Goal: Information Seeking & Learning: Check status

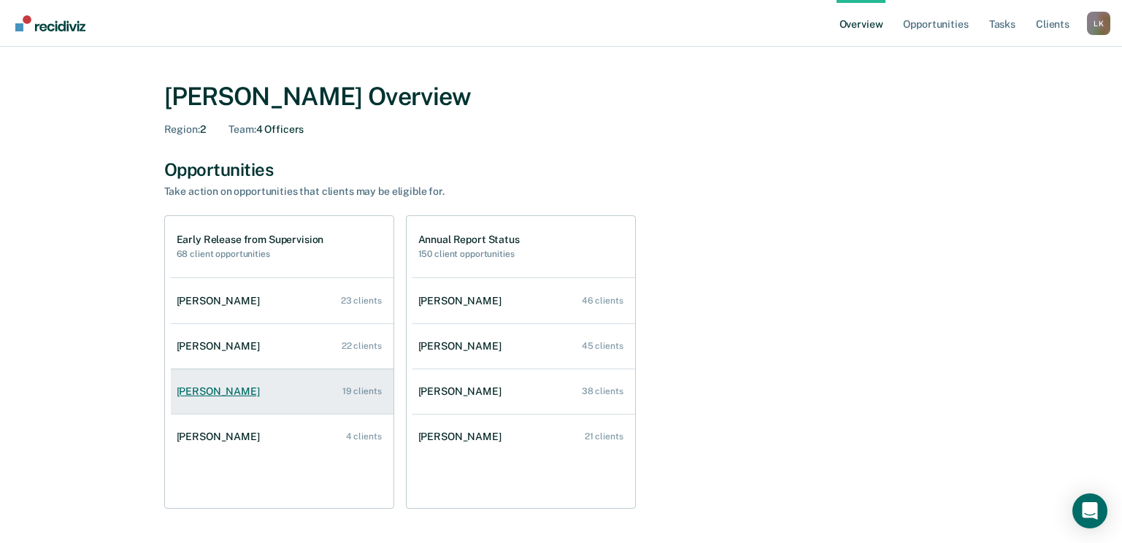
click at [185, 398] on div "[PERSON_NAME]" at bounding box center [221, 391] width 89 height 12
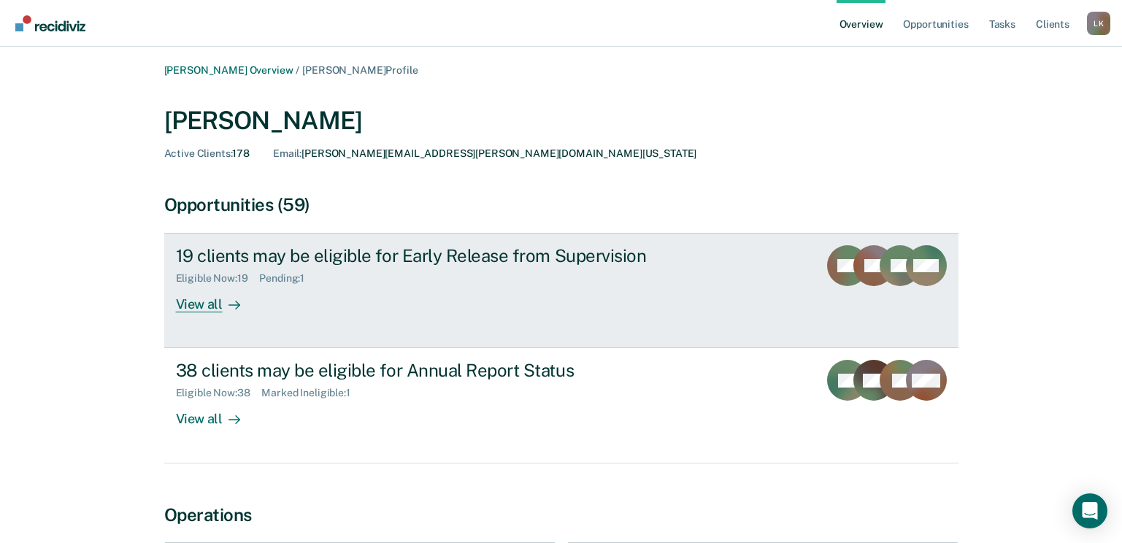
click at [207, 310] on div "View all" at bounding box center [217, 299] width 82 height 28
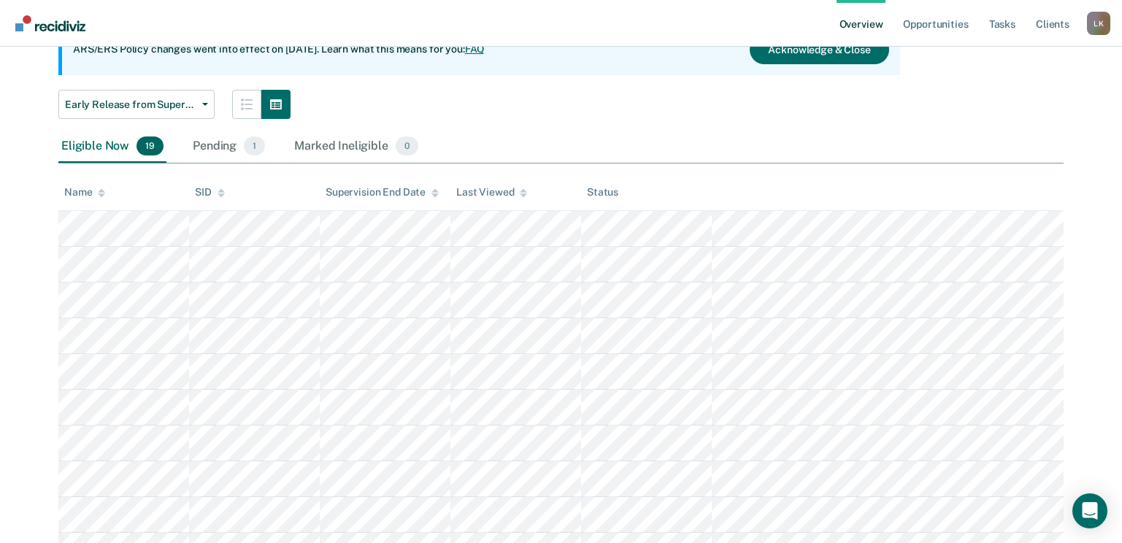
scroll to position [146, 0]
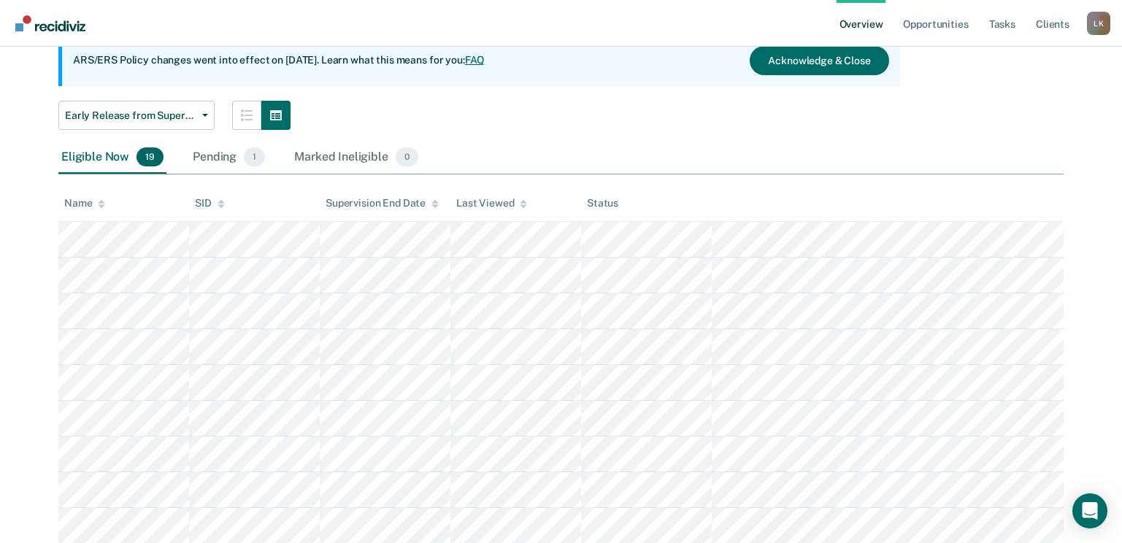
click at [101, 206] on icon at bounding box center [101, 206] width 7 height 4
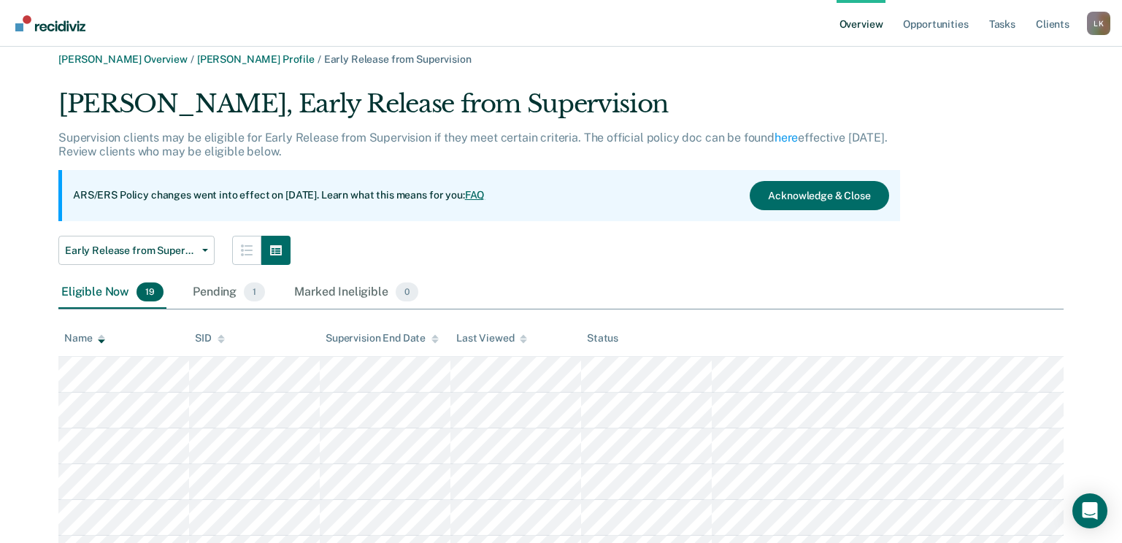
scroll to position [0, 0]
